Goal: Task Accomplishment & Management: Manage account settings

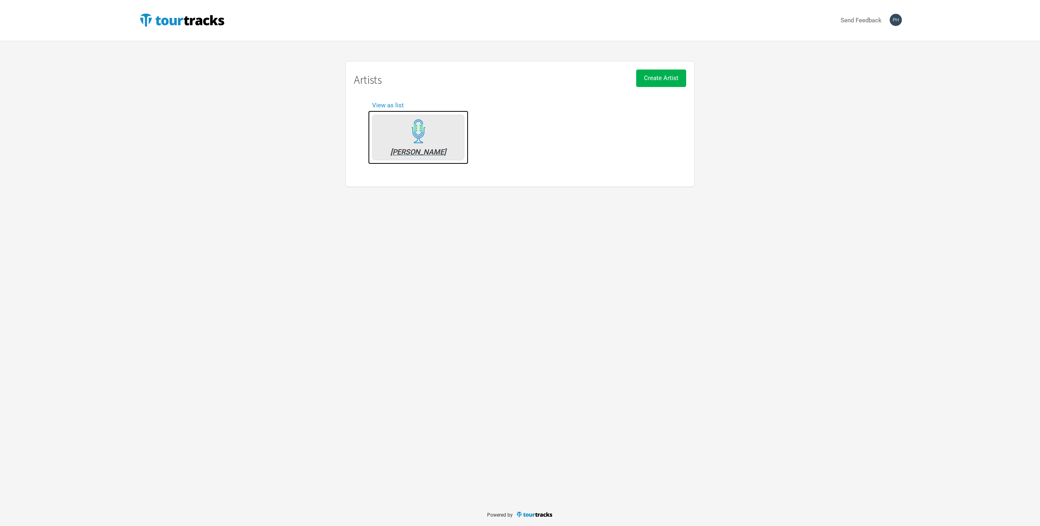
click at [432, 142] on div "John Doe" at bounding box center [418, 138] width 92 height 46
